Goal: Task Accomplishment & Management: Use online tool/utility

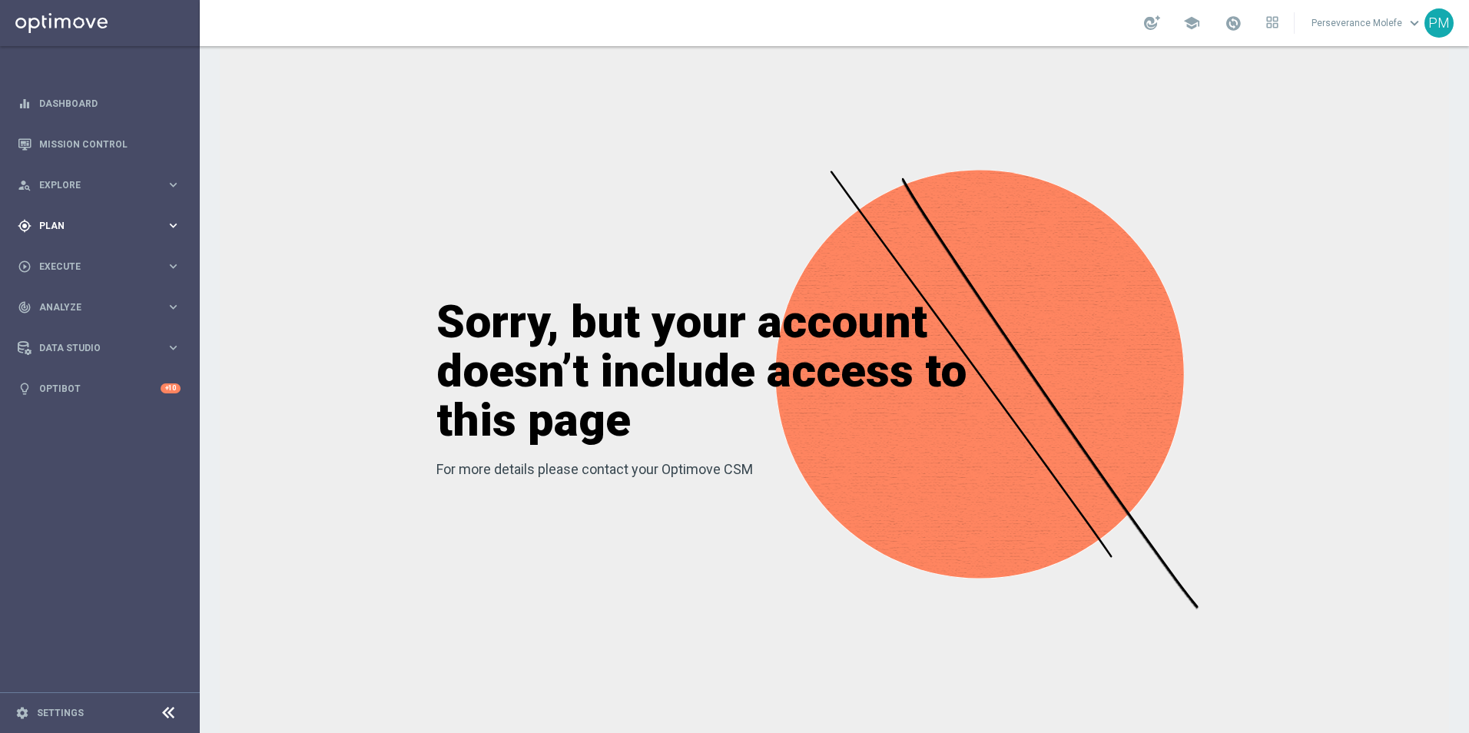
click at [67, 215] on div "gps_fixed Plan keyboard_arrow_right" at bounding box center [99, 225] width 198 height 41
click at [78, 297] on button "Templates keyboard_arrow_right" at bounding box center [110, 303] width 141 height 12
click at [73, 327] on link "Optimail" at bounding box center [104, 326] width 112 height 12
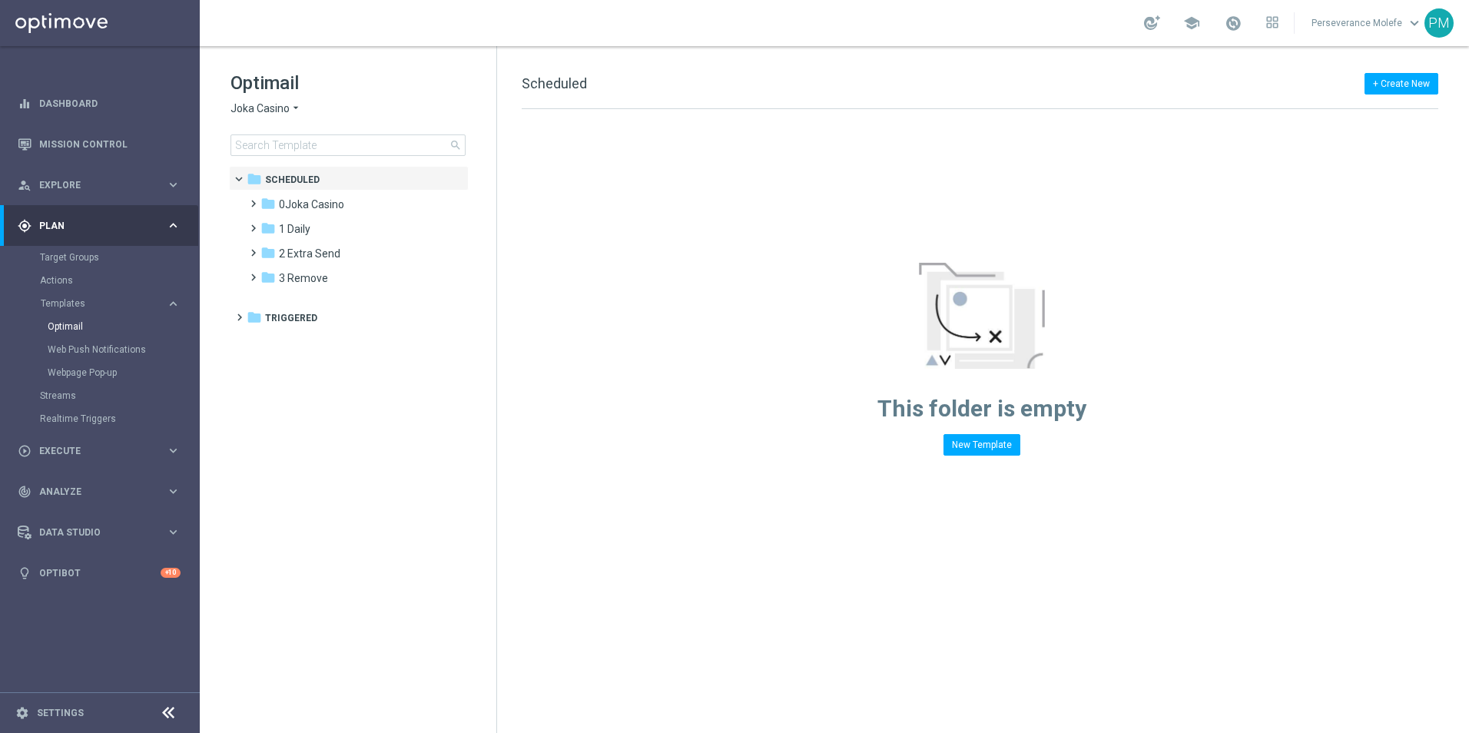
click at [270, 109] on span "Joka Casino" at bounding box center [259, 108] width 59 height 15
click at [464, 263] on div "folder 2 Extra Send more_vert" at bounding box center [356, 252] width 226 height 25
click at [351, 219] on div "folder 1 Daily more_vert" at bounding box center [356, 227] width 226 height 25
click at [346, 225] on div "folder 1 Daily" at bounding box center [348, 229] width 177 height 18
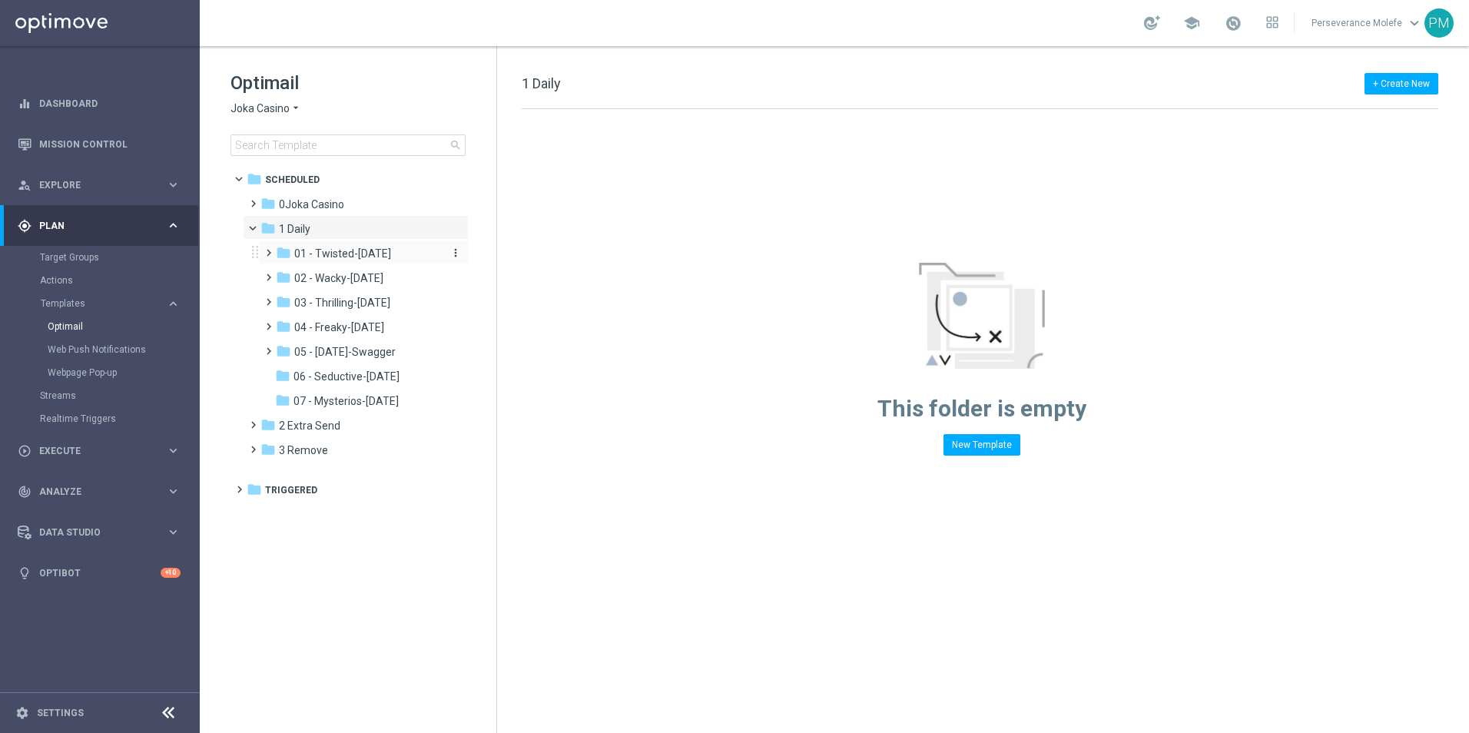
click at [345, 256] on span "01 - Twisted-[DATE]" at bounding box center [342, 254] width 97 height 14
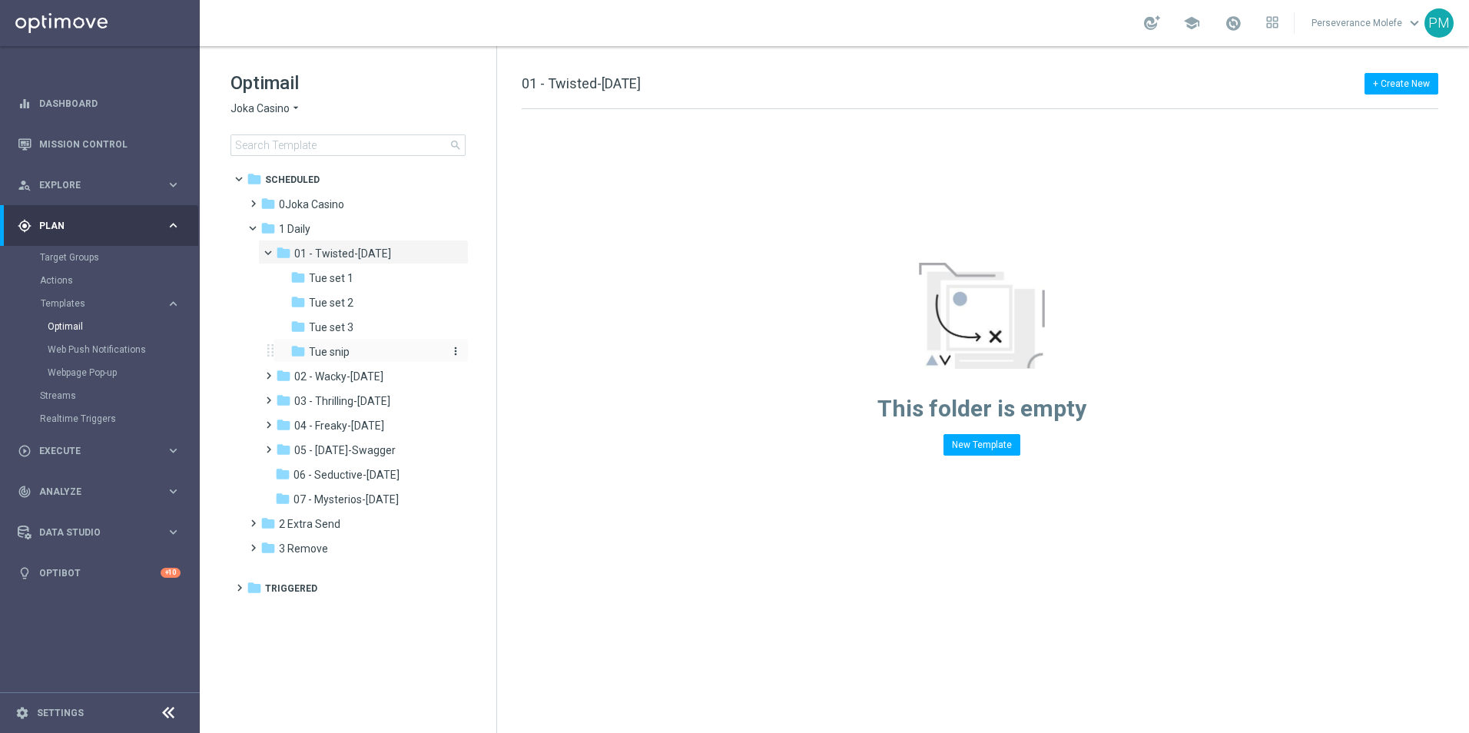
click at [340, 346] on span "Tue snip" at bounding box center [329, 352] width 41 height 14
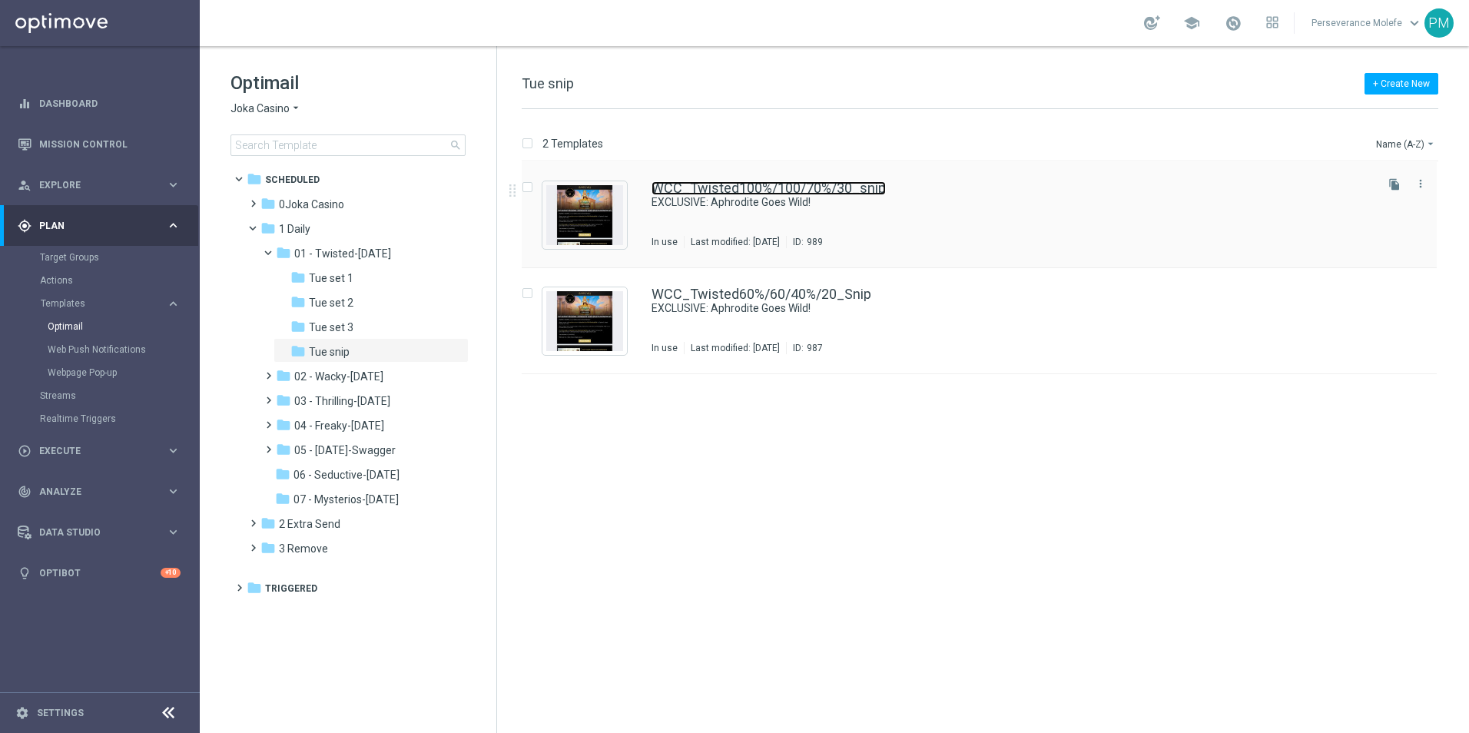
click at [698, 194] on link "WCC_Twisted100%/100/70%/30_snip" at bounding box center [768, 188] width 234 height 14
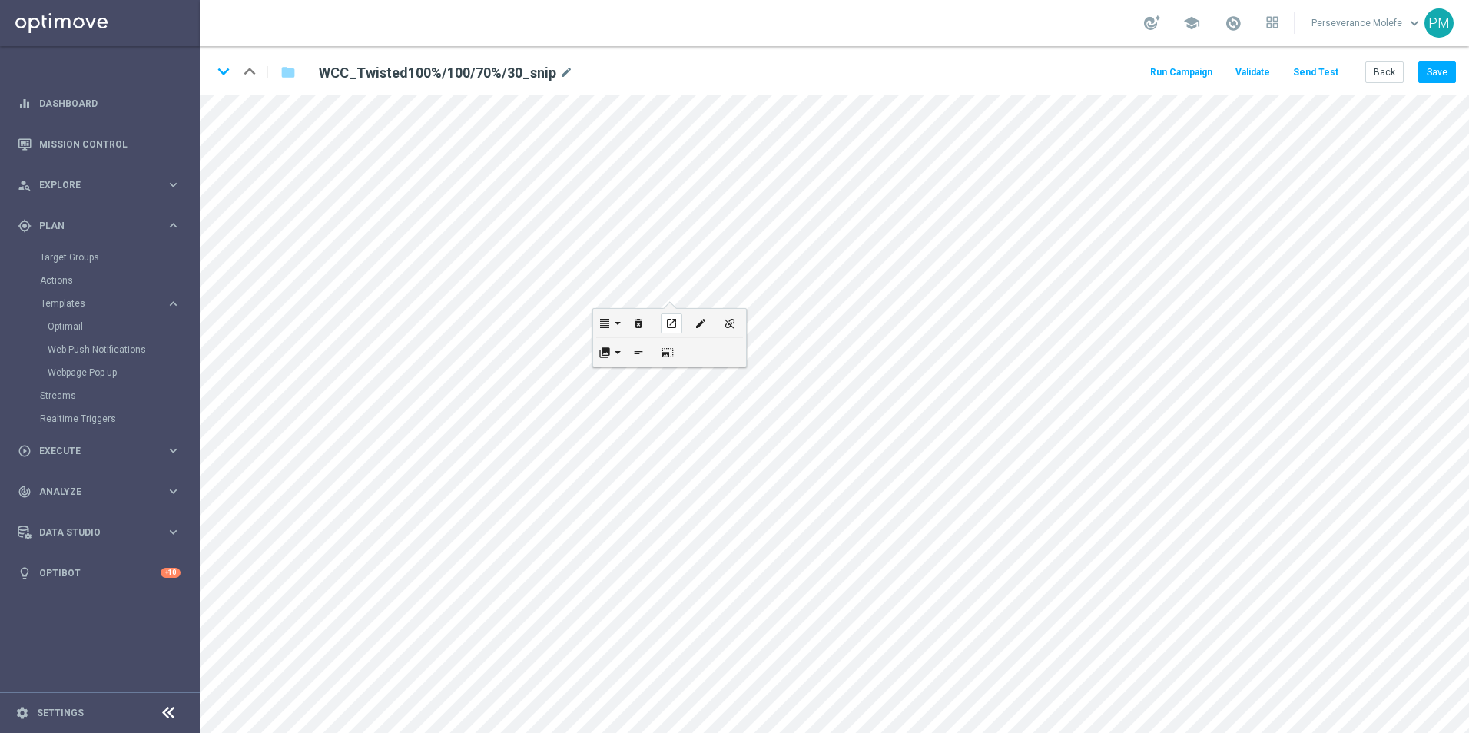
click at [671, 326] on icon "open_in_new" at bounding box center [671, 323] width 12 height 12
